Goal: Transaction & Acquisition: Purchase product/service

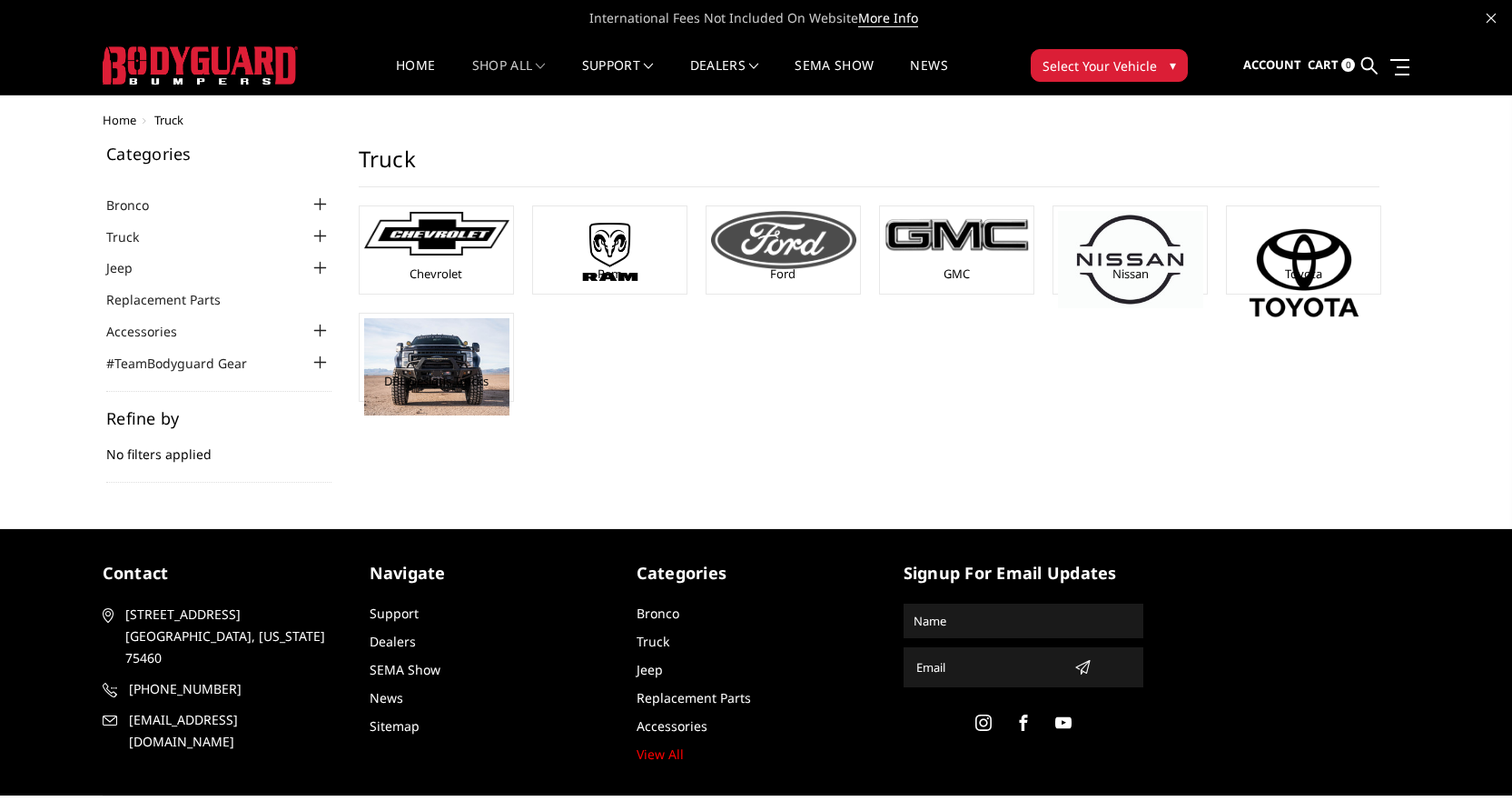
click at [780, 272] on link "Ford" at bounding box center [783, 274] width 25 height 16
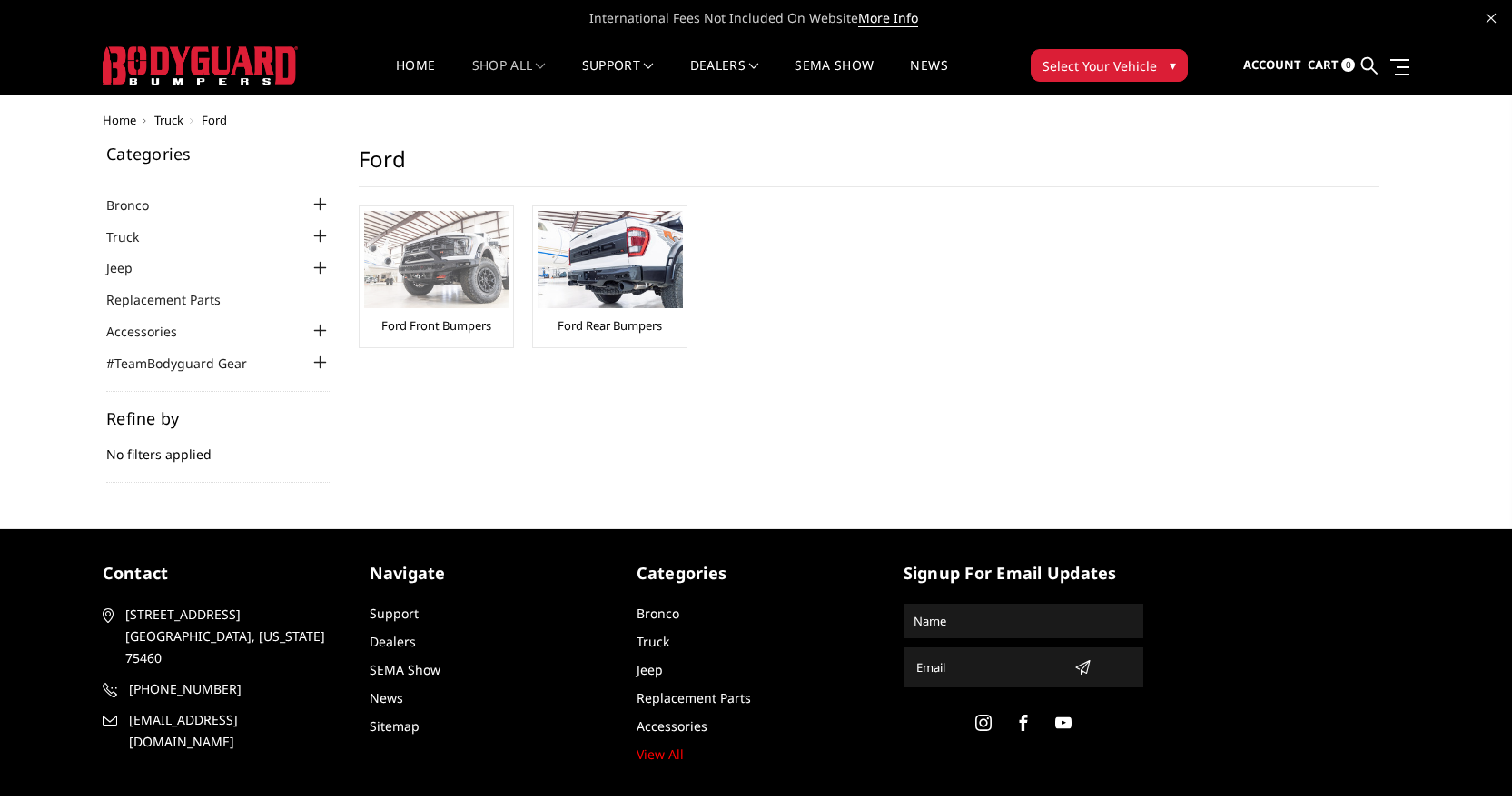
click at [450, 326] on link "Ford Front Bumpers" at bounding box center [436, 325] width 110 height 16
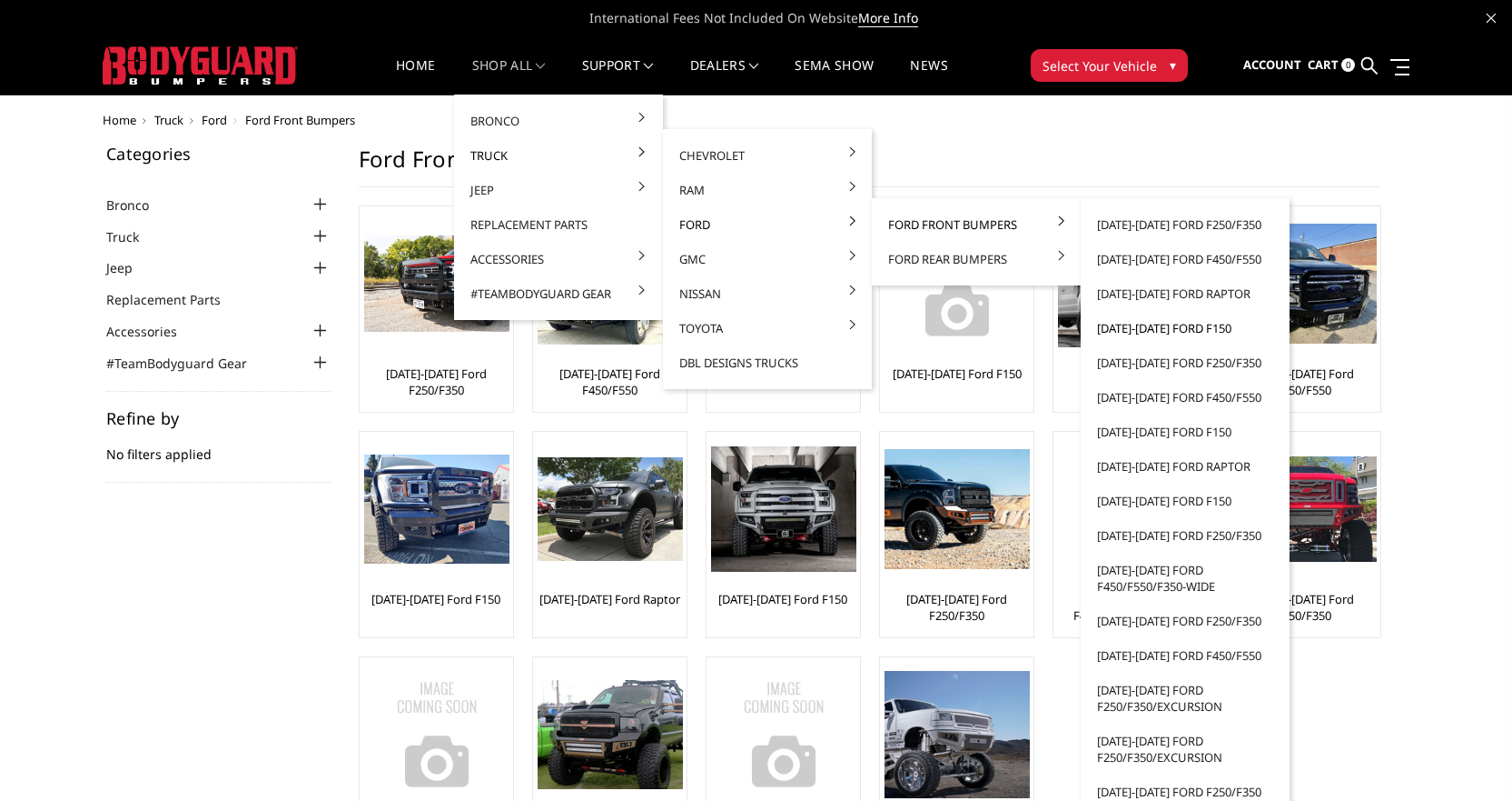
click at [1133, 329] on link "[DATE]-[DATE] Ford F150" at bounding box center [1185, 328] width 194 height 35
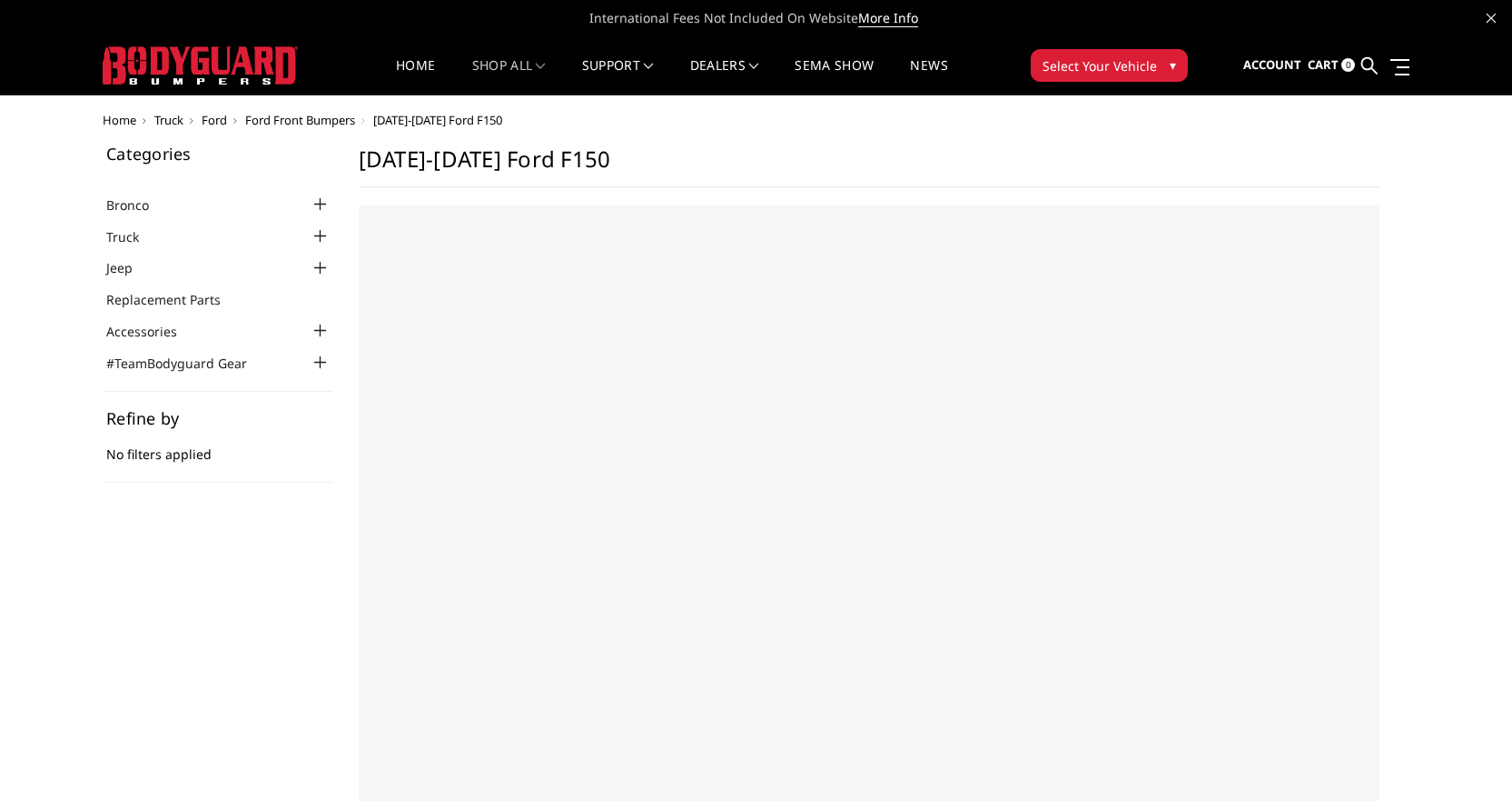
select select "US"
